Goal: Navigation & Orientation: Find specific page/section

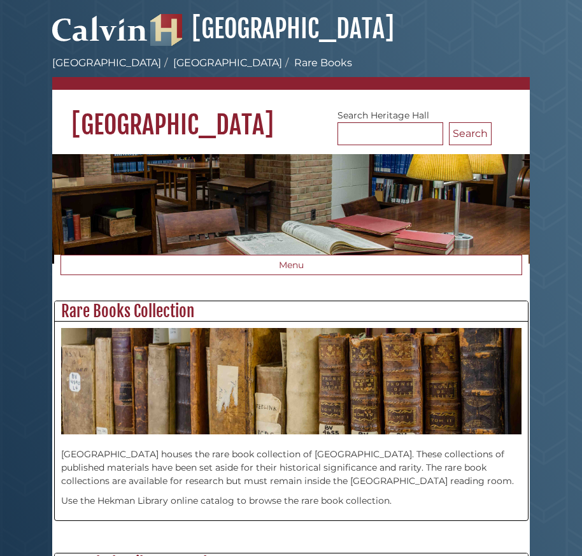
scroll to position [315, 473]
